Goal: Contribute content

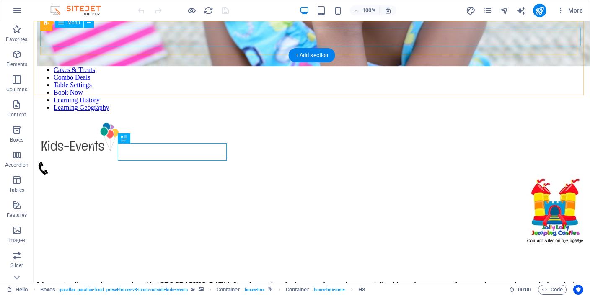
click at [547, 59] on nav "Hello Cakes & Treats Combo Deals Table Settings Book Now Learning History Learn…" at bounding box center [312, 85] width 550 height 53
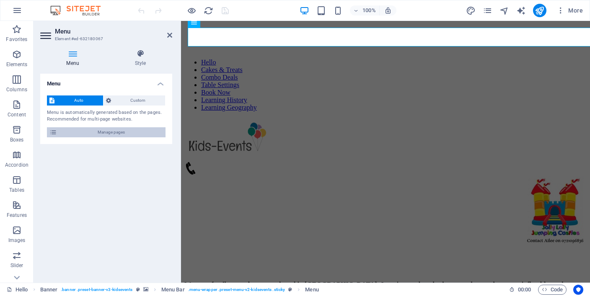
click at [149, 131] on span "Manage pages" at bounding box center [112, 132] width 104 height 10
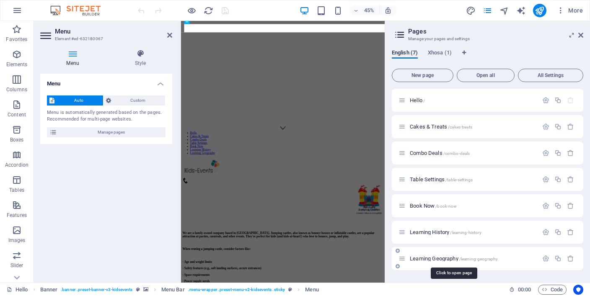
click at [455, 261] on span "Learning Geography /learning-geography" at bounding box center [454, 259] width 88 height 6
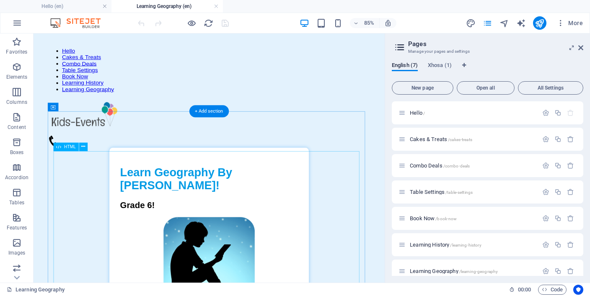
click at [304, 236] on div "Learn Geography for Kids! Learn Geography By Paul Mackay! Grade 6! 🔄 Restart Qu…" at bounding box center [240, 286] width 380 height 237
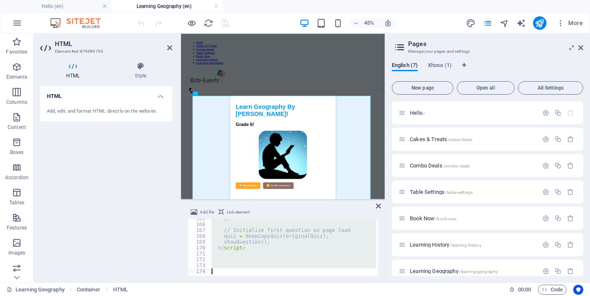
scroll to position [966, 0]
drag, startPoint x: 209, startPoint y: 223, endPoint x: 254, endPoint y: 315, distance: 101.8
click at [254, 296] on html "jollylollyjumping Hello (en) Learning Geography (en) Favorites Elements Columns…" at bounding box center [295, 148] width 590 height 296
type textarea "</html>"
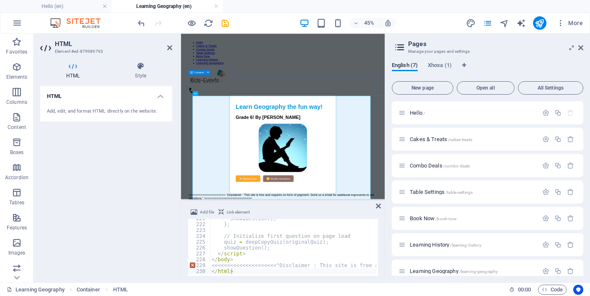
click at [483, 168] on div "Learn History for Kids! Learn Geography the fun way! Grade 6! By [PERSON_NAME] …" at bounding box center [407, 286] width 419 height 236
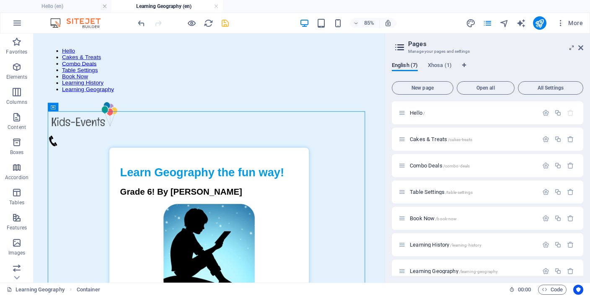
click at [227, 23] on icon "save" at bounding box center [226, 23] width 10 height 10
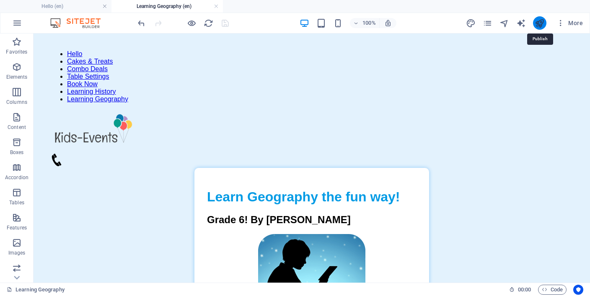
click at [540, 22] on icon "publish" at bounding box center [540, 23] width 10 height 10
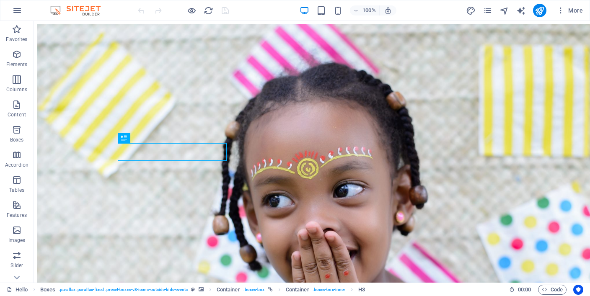
scroll to position [330, 0]
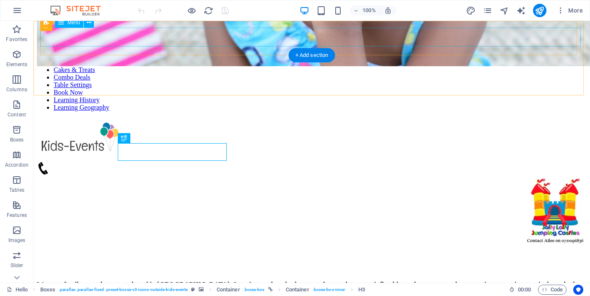
click at [309, 59] on nav "Hello Cakes & Treats Combo Deals Table Settings Book Now Learning History Learn…" at bounding box center [312, 85] width 550 height 53
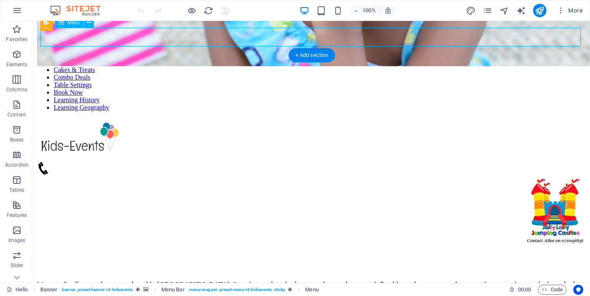
click at [309, 59] on nav "Hello Cakes & Treats Combo Deals Table Settings Book Now Learning History Learn…" at bounding box center [312, 85] width 550 height 53
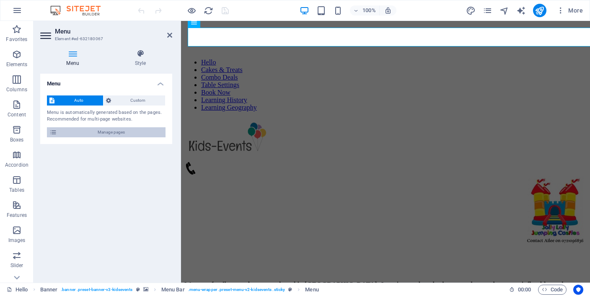
click at [122, 131] on span "Manage pages" at bounding box center [112, 132] width 104 height 10
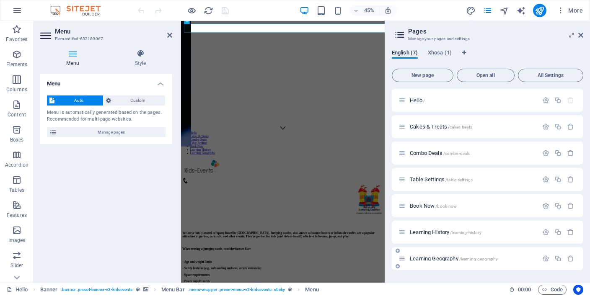
click at [434, 259] on span "Learning Geography /learning-geography" at bounding box center [454, 259] width 88 height 6
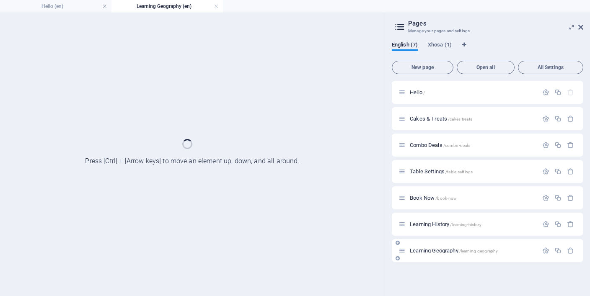
scroll to position [0, 0]
click at [434, 259] on div "Learning Geography /learning-geography" at bounding box center [488, 250] width 192 height 23
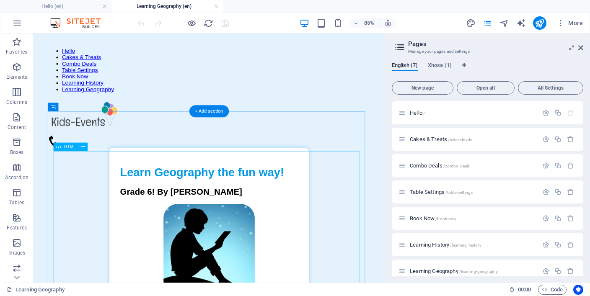
click at [226, 217] on div "Learn History for Kids! Learn Geography the fun way! Grade 6! By [PERSON_NAME] …" at bounding box center [240, 286] width 380 height 236
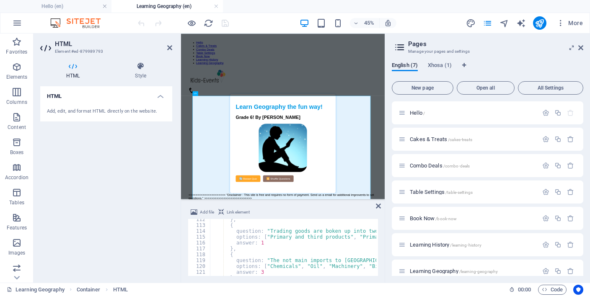
scroll to position [654, 0]
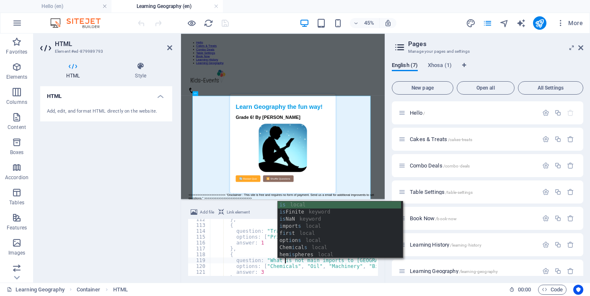
scroll to position [0, 6]
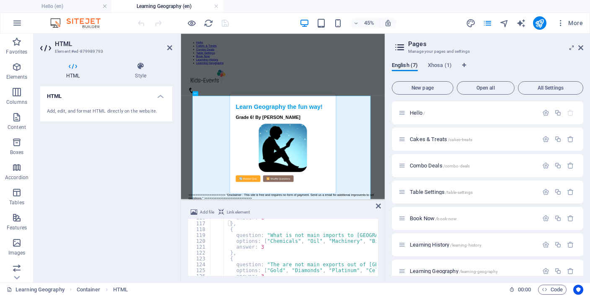
scroll to position [679, 0]
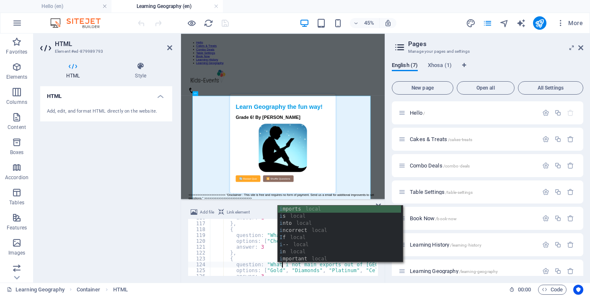
scroll to position [0, 6]
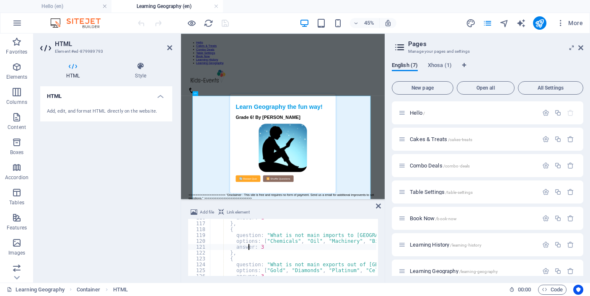
scroll to position [0, 3]
type textarea "answer: 3"
click at [253, 26] on div "45% More" at bounding box center [361, 22] width 450 height 13
click at [226, 25] on icon "save" at bounding box center [226, 23] width 10 height 10
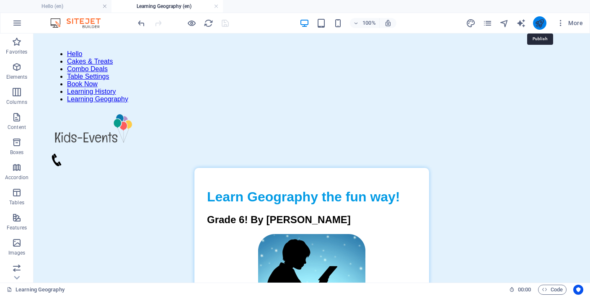
click at [544, 23] on icon "publish" at bounding box center [540, 23] width 10 height 10
